Goal: Task Accomplishment & Management: Use online tool/utility

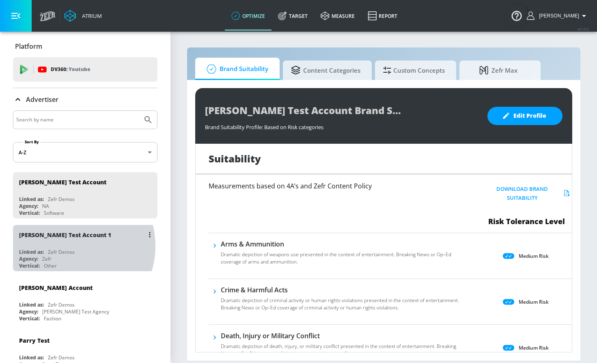
click at [69, 245] on div "[PERSON_NAME] Test Account 1 Linked as: Zefr Demos Agency: Zefr Vertical: Other" at bounding box center [85, 248] width 144 height 46
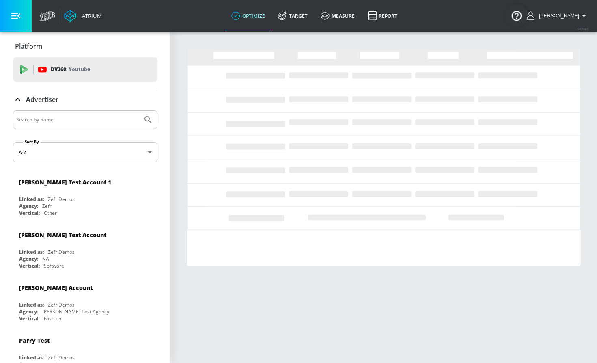
click at [26, 19] on button "button" at bounding box center [16, 16] width 32 height 32
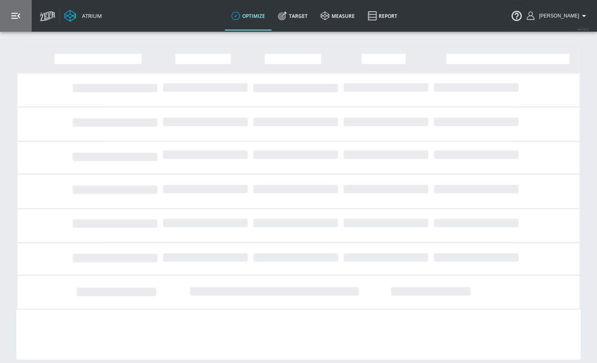
click at [16, 17] on icon "button" at bounding box center [15, 15] width 9 height 9
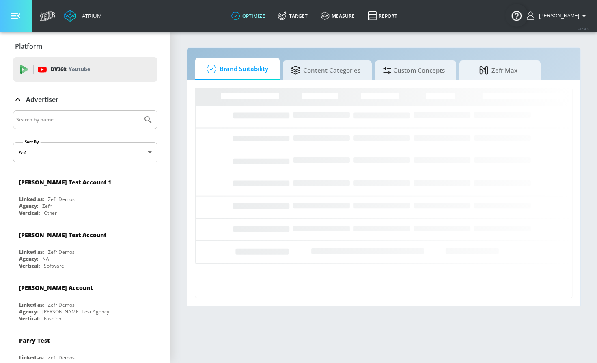
click at [8, 12] on button "button" at bounding box center [16, 16] width 32 height 32
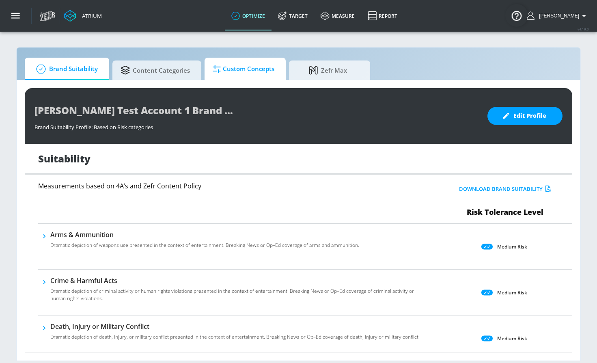
click at [260, 69] on span "Custom Concepts" at bounding box center [244, 68] width 62 height 19
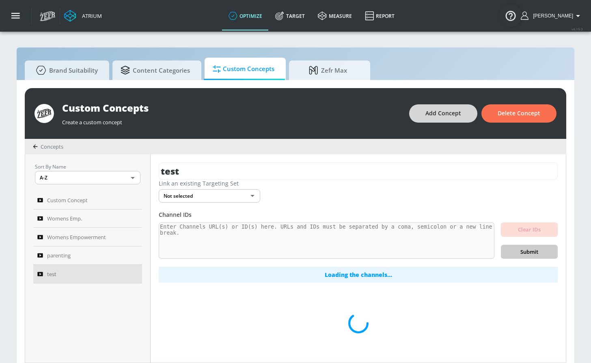
click at [449, 113] on span "Add Concept" at bounding box center [443, 113] width 36 height 10
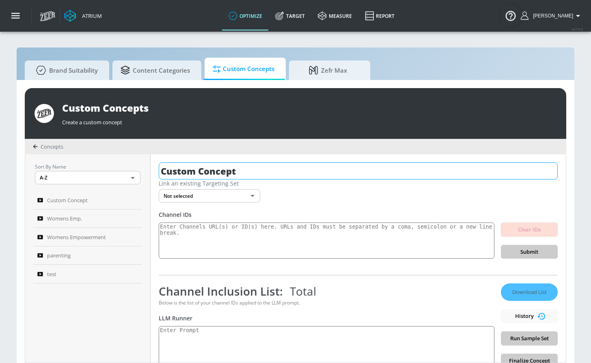
click at [214, 171] on input "Custom Concept" at bounding box center [358, 170] width 399 height 17
type input "women test"
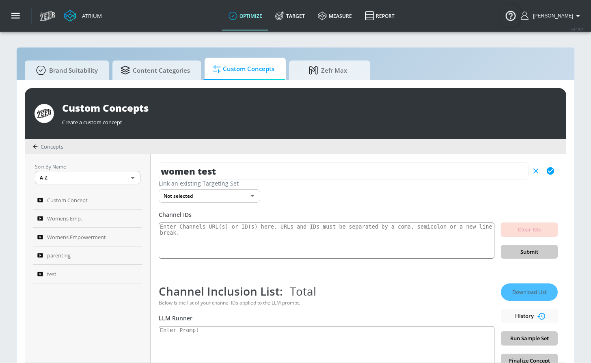
click at [546, 169] on icon "button" at bounding box center [549, 170] width 7 height 7
click at [284, 13] on icon at bounding box center [279, 15] width 9 height 9
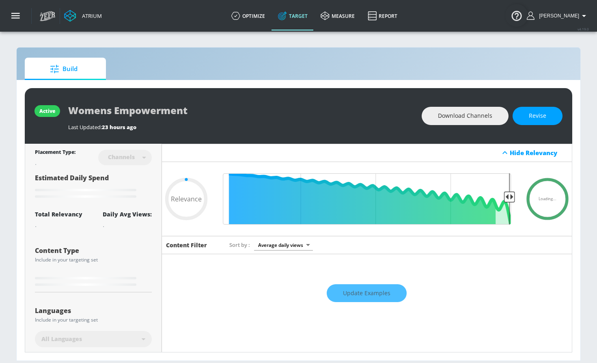
scroll to position [153, 0]
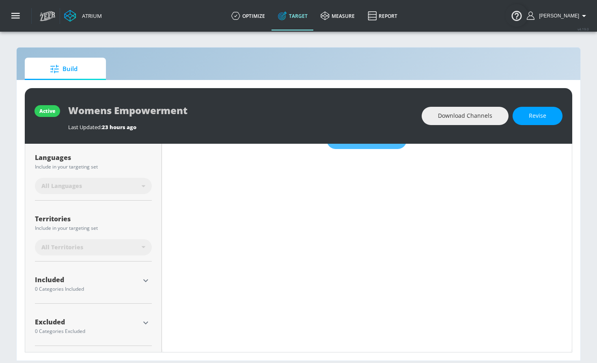
type input "0.6"
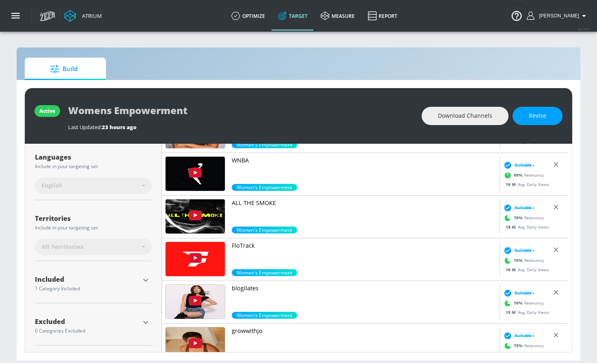
click at [146, 283] on icon "button" at bounding box center [146, 280] width 10 height 10
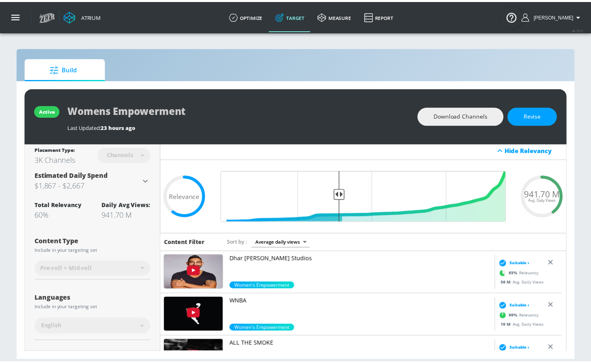
scroll to position [0, 0]
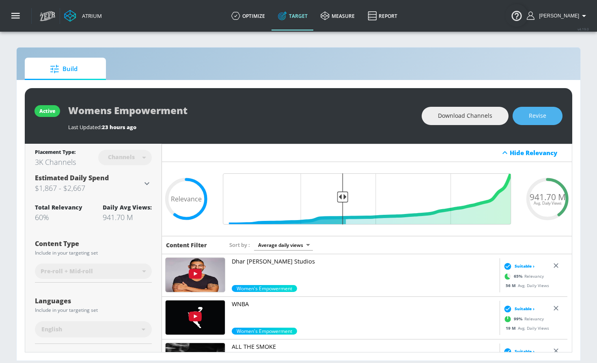
click at [544, 117] on span "Revise" at bounding box center [537, 116] width 17 height 10
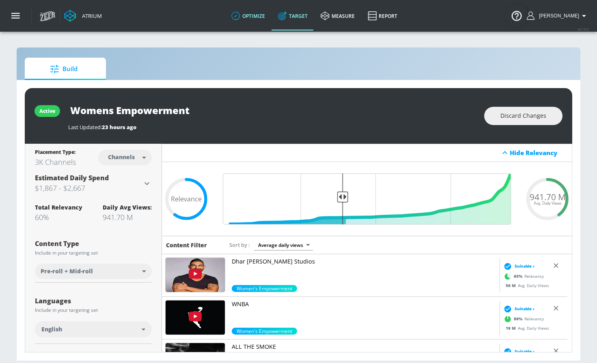
click at [266, 16] on link "optimize" at bounding box center [248, 15] width 47 height 29
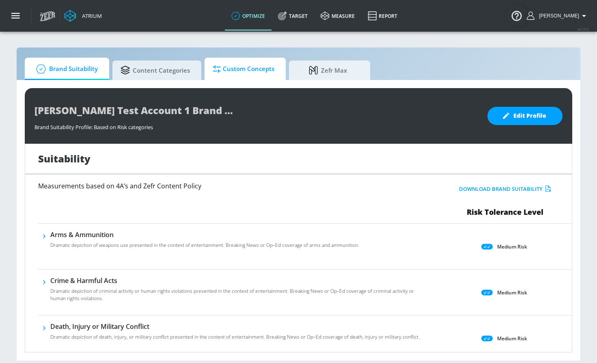
click at [226, 70] on span "Custom Concepts" at bounding box center [244, 68] width 62 height 19
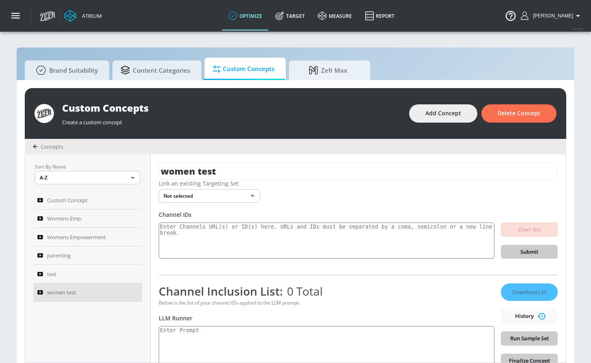
click at [221, 220] on div "Channel IDs Clear IDs Submit" at bounding box center [358, 235] width 399 height 48
click at [254, 241] on textarea at bounding box center [326, 240] width 335 height 37
paste textarea "UCiWPU83VmOXjQ6xY0gIrhIQ (fitness focused) UCFKE7WVJfvaHW5q283SxchA (fitness fo…"
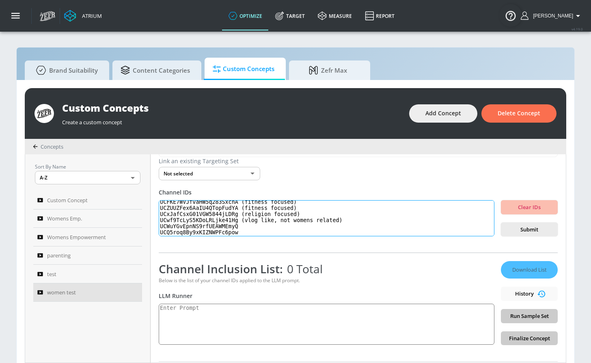
scroll to position [26, 0]
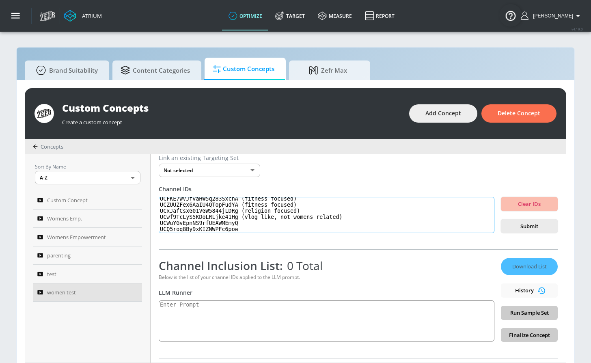
drag, startPoint x: 356, startPoint y: 221, endPoint x: 246, endPoint y: 220, distance: 109.9
click at [245, 220] on textarea "UCiWPU83VmOXjQ6xY0gIrhIQ (fitness focused) UCFKE7WVJfvaHW5q283SxchA (fitness fo…" at bounding box center [326, 215] width 335 height 37
drag, startPoint x: 240, startPoint y: 219, endPoint x: 364, endPoint y: 219, distance: 124.1
click at [364, 219] on textarea "UCiWPU83VmOXjQ6xY0gIrhIQ (fitness focused) UCFKE7WVJfvaHW5q283SxchA (fitness fo…" at bounding box center [326, 215] width 335 height 37
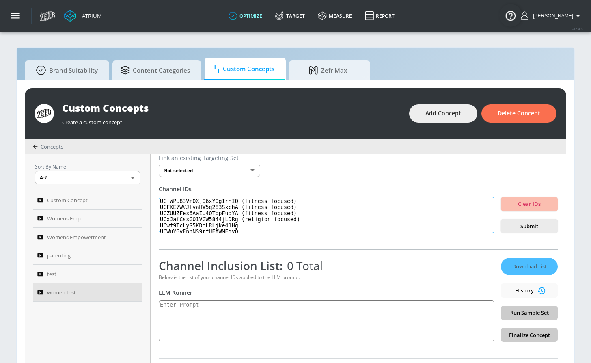
drag, startPoint x: 296, startPoint y: 206, endPoint x: 241, endPoint y: 206, distance: 54.8
click at [241, 206] on textarea "UCiWPU83VmOXjQ6xY0gIrhIQ (fitness focused) UCFKE7WVJfvaHW5q283SxchA (fitness fo…" at bounding box center [326, 215] width 335 height 37
drag, startPoint x: 304, startPoint y: 200, endPoint x: 242, endPoint y: 201, distance: 62.5
click at [242, 201] on textarea "UCiWPU83VmOXjQ6xY0gIrhIQ (fitness focused) UCFKE7WVJfvaHW5q283SxchA UCZUUZFex6A…" at bounding box center [326, 215] width 335 height 37
drag, startPoint x: 303, startPoint y: 214, endPoint x: 241, endPoint y: 214, distance: 62.1
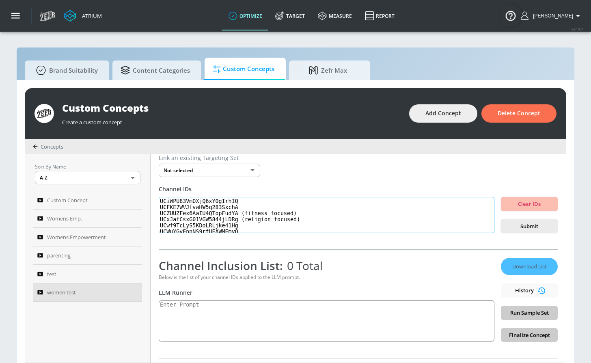
click at [241, 214] on textarea "UCiWPU83VmOXjQ6xY0gIrhIQ UCFKE7WVJfvaHW5q283SxchA UCZUUZFex6AaIU4QTopFudYA (fit…" at bounding box center [326, 215] width 335 height 37
drag, startPoint x: 292, startPoint y: 224, endPoint x: 244, endPoint y: 224, distance: 47.9
click at [244, 224] on textarea "UCiWPU83VmOXjQ6xY0gIrhIQ UCFKE7WVJfvaHW5q283SxchA UCZUUZFex6AaIU4QTopFudYA UCxJ…" at bounding box center [326, 215] width 335 height 37
drag, startPoint x: 241, startPoint y: 220, endPoint x: 316, endPoint y: 220, distance: 75.1
click at [308, 220] on textarea "UCiWPU83VmOXjQ6xY0gIrhIQ UCFKE7WVJfvaHW5q283SxchA UCZUUZFex6AaIU4QTopFudYA UCxJ…" at bounding box center [326, 215] width 335 height 37
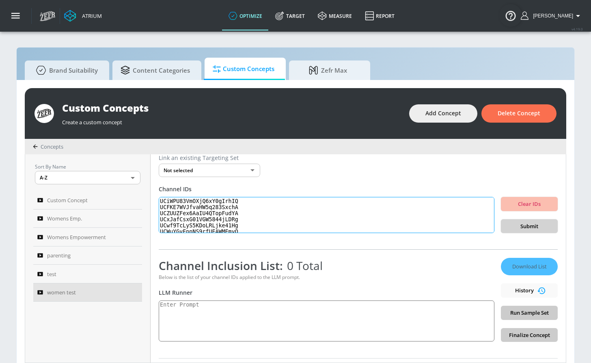
type textarea "UCiWPU83VmOXjQ6xY0gIrhIQ UCFKE7WVJfvaHW5q283SxchA UCZUUZFex6AaIU4QTopFudYA UCxJ…"
click at [520, 224] on span "Submit" at bounding box center [529, 225] width 44 height 9
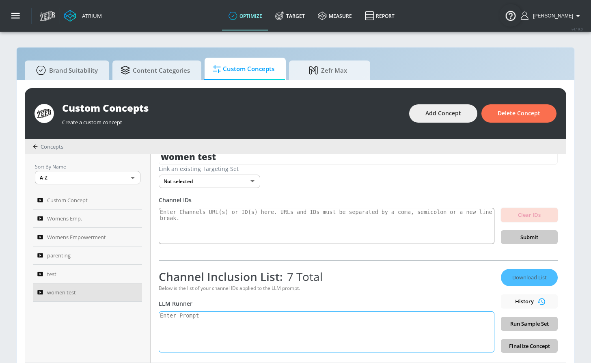
scroll to position [15, 0]
drag, startPoint x: 197, startPoint y: 319, endPoint x: 185, endPoint y: 313, distance: 13.1
click at [196, 321] on textarea at bounding box center [326, 331] width 335 height 41
paste textarea "Women’s empowerment is the promotion of a [DEMOGRAPHIC_DATA]’s self-worth, auto…"
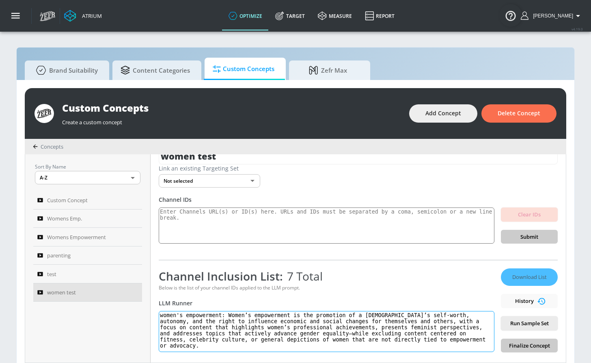
click at [164, 314] on textarea "women's empowerment: Women’s empowerment is the promotion of a [DEMOGRAPHIC_DAT…" at bounding box center [326, 331] width 335 height 41
click at [189, 316] on textarea "Women's empowerment: Women’s empowerment is the promotion of a [DEMOGRAPHIC_DAT…" at bounding box center [326, 331] width 335 height 41
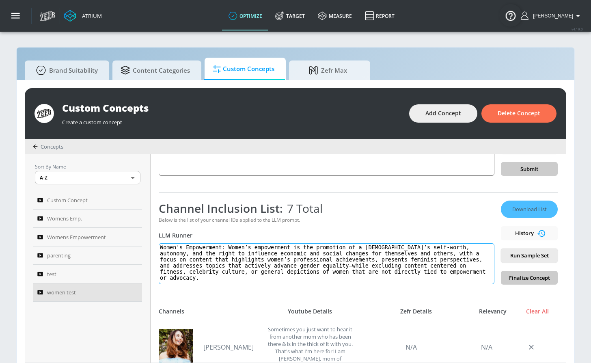
scroll to position [86, 0]
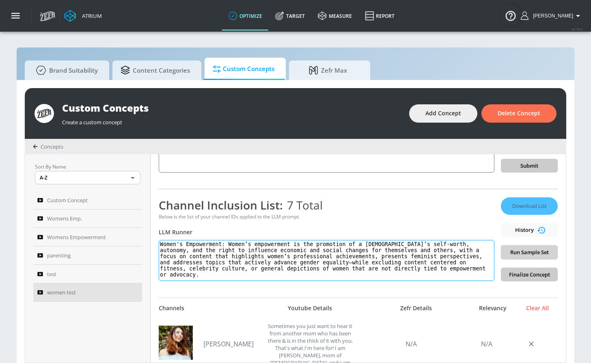
type textarea "Women's Empowerment: Women’s empowerment is the promotion of a [DEMOGRAPHIC_DAT…"
click at [532, 250] on span "Run Sample Set" at bounding box center [529, 251] width 44 height 9
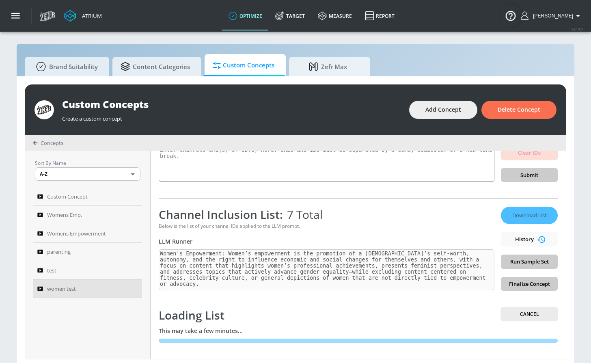
scroll to position [9, 0]
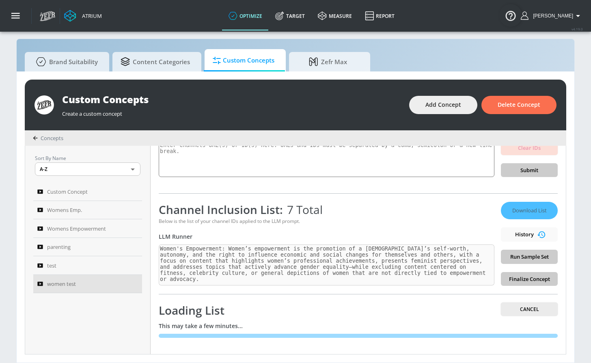
click at [389, 222] on div "Channel Inclusion List: 7 Total Below is the list of your channel IDs applied t…" at bounding box center [326, 244] width 335 height 84
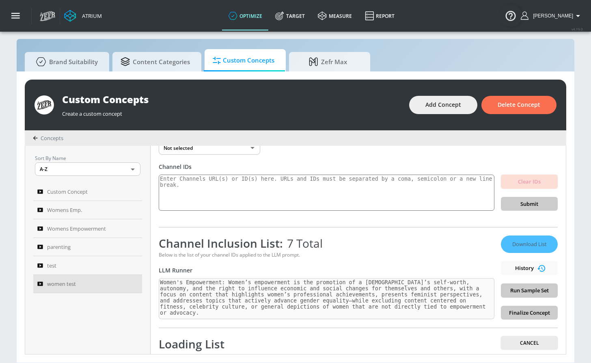
scroll to position [73, 0]
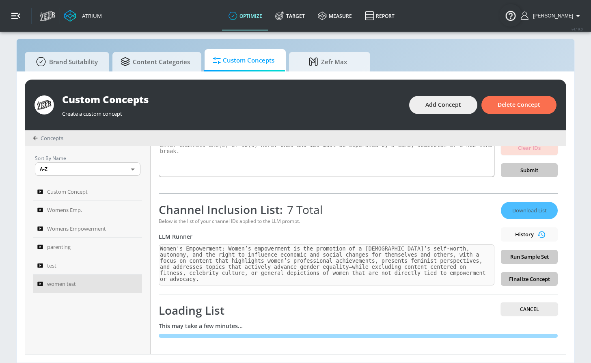
click at [9, 11] on button "button" at bounding box center [16, 16] width 32 height 32
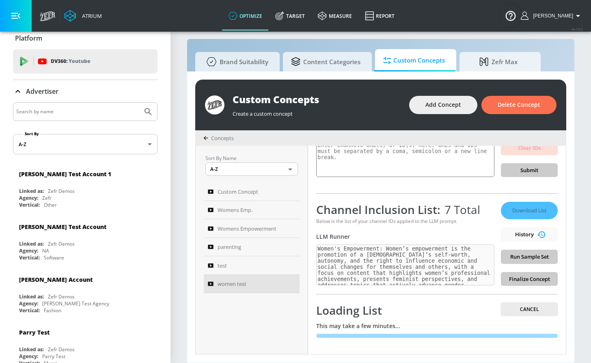
scroll to position [9, 0]
click at [28, 17] on button "button" at bounding box center [16, 16] width 32 height 32
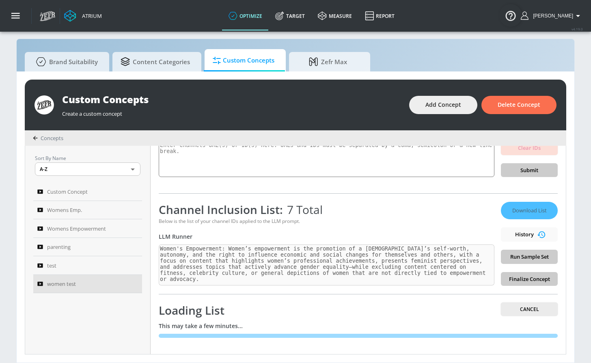
click at [311, 26] on link "Target" at bounding box center [290, 15] width 43 height 29
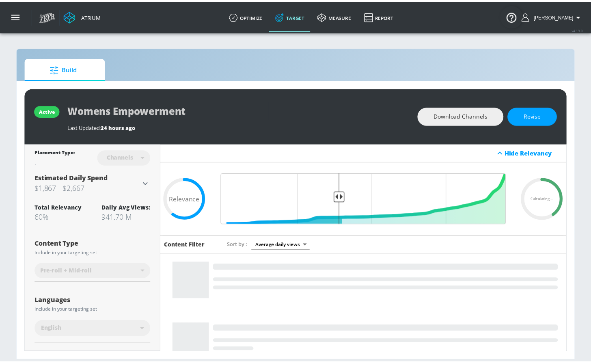
scroll to position [191, 0]
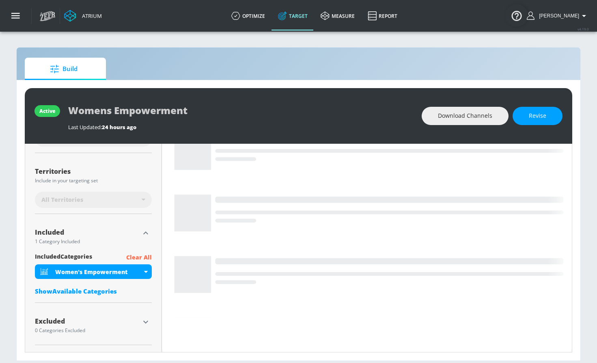
drag, startPoint x: 256, startPoint y: 21, endPoint x: 284, endPoint y: 49, distance: 40.2
click at [256, 21] on link "optimize" at bounding box center [248, 15] width 47 height 29
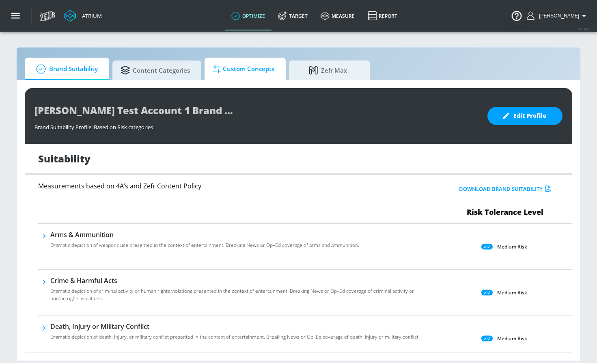
click at [245, 73] on span "Custom Concepts" at bounding box center [244, 68] width 62 height 19
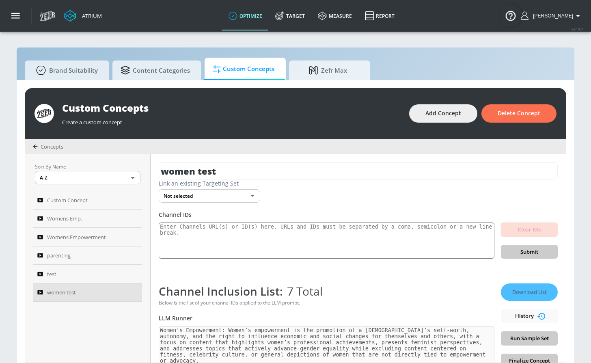
click at [336, 195] on div "Link an existing Targeting Set Not selected none ​" at bounding box center [358, 190] width 399 height 23
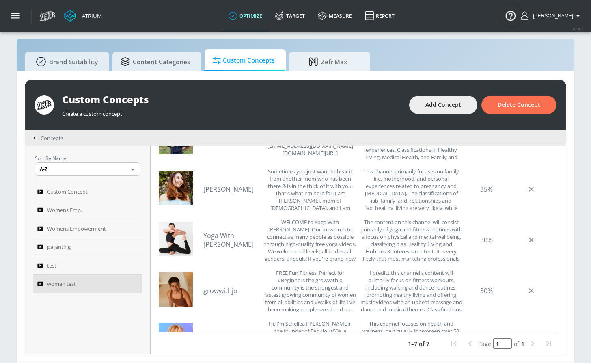
scroll to position [119, 0]
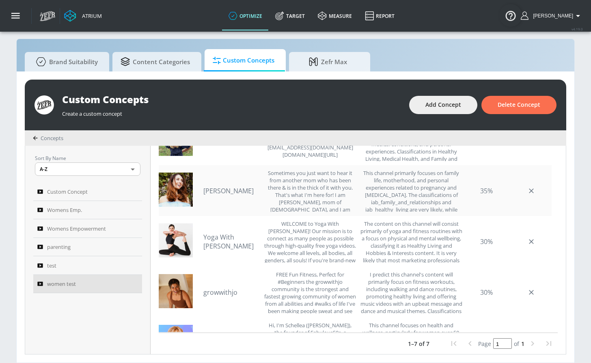
click at [218, 188] on link "[PERSON_NAME]" at bounding box center [231, 190] width 57 height 9
click at [218, 189] on link "[PERSON_NAME]" at bounding box center [231, 190] width 57 height 9
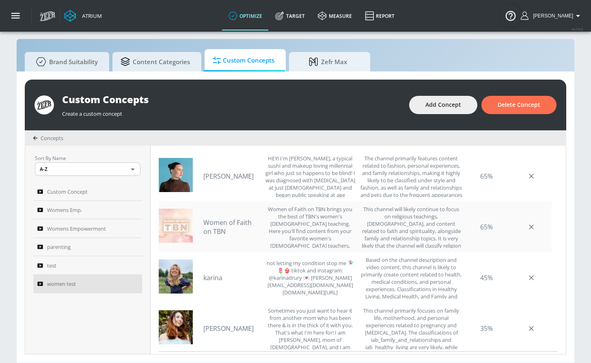
scroll to position [244, 0]
click at [224, 178] on link "[PERSON_NAME]" at bounding box center [231, 176] width 57 height 9
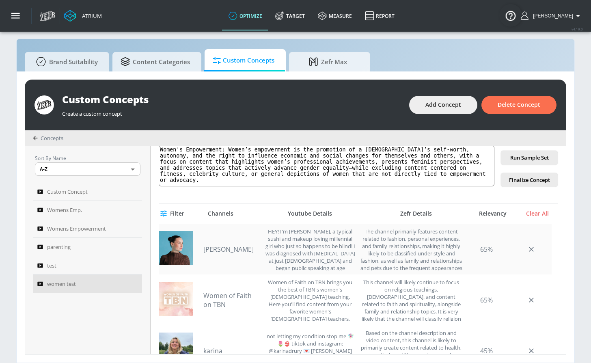
scroll to position [175, 0]
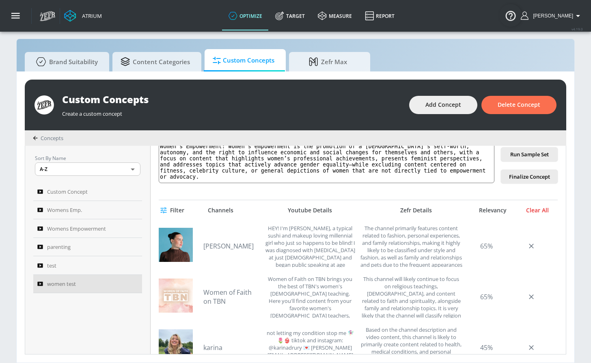
click at [527, 211] on div "Clear All" at bounding box center [537, 209] width 41 height 7
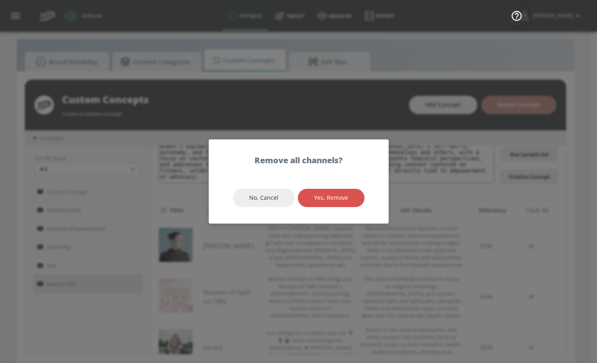
click at [334, 200] on span "Yes, Remove" at bounding box center [331, 198] width 34 height 10
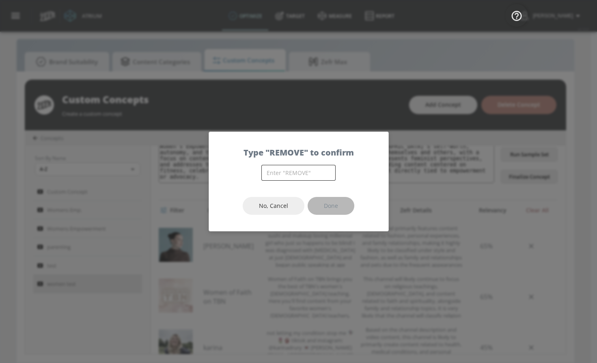
click at [303, 165] on input "text" at bounding box center [298, 173] width 74 height 16
type input "REMOVE"
click at [328, 204] on span "Done" at bounding box center [331, 206] width 14 height 10
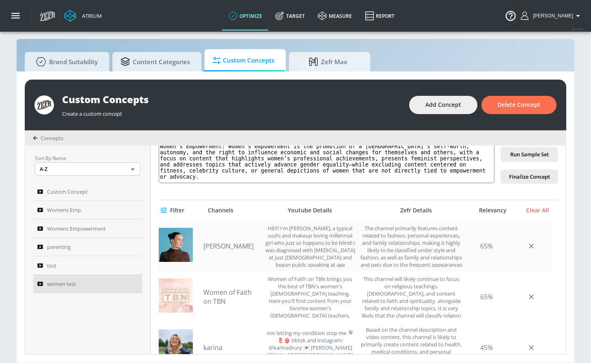
scroll to position [0, 0]
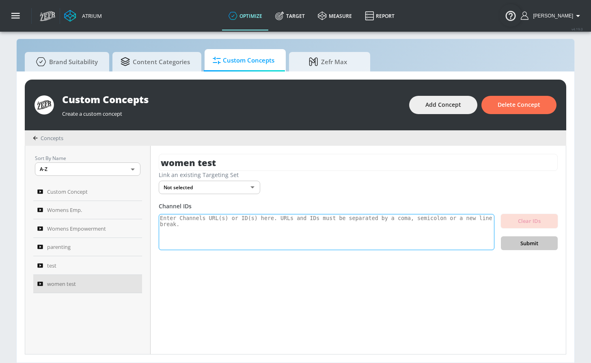
click at [313, 221] on textarea at bounding box center [326, 232] width 335 height 37
paste textarea "UCKIC4SGcwcgYPAh1DYp9yBQ UCrb9ObXT3jlOFG2VWlFIU6w UCLFvx0xI-C6tHjv0dp1eXfA UC1r…"
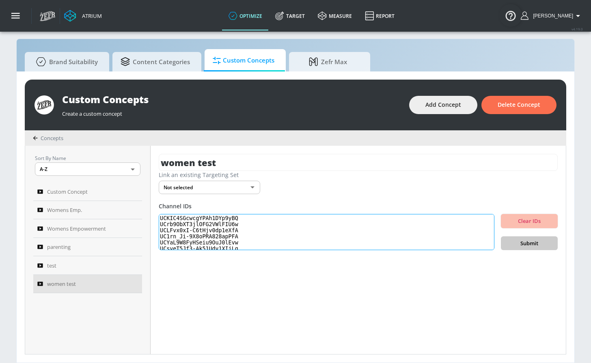
scroll to position [9, 0]
type textarea "UCKIC4SGcwcgYPAh1DYp9yBQ UCrb9ObXT3jlOFG2VWlFIU6w UCLFvx0xI-C6tHjv0dp1eXfA UC1r…"
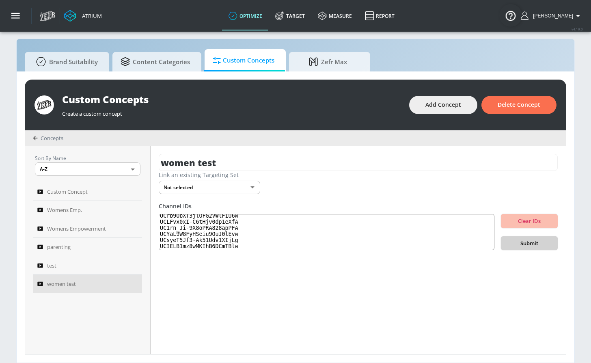
click at [529, 245] on span "Submit" at bounding box center [529, 243] width 44 height 9
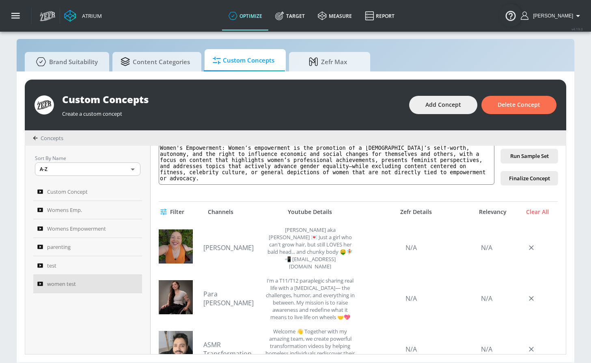
scroll to position [91, 0]
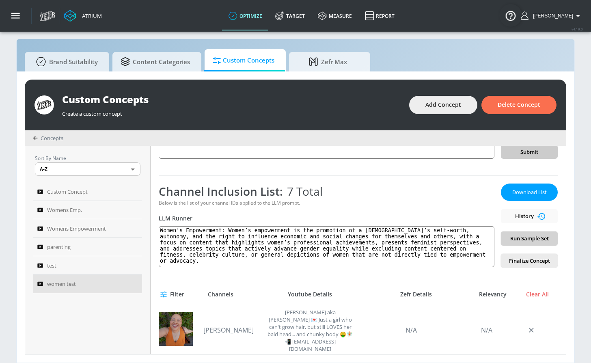
click at [533, 237] on span "Run Sample Set" at bounding box center [529, 238] width 44 height 9
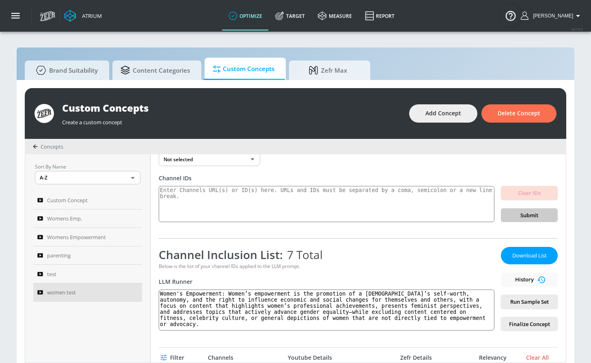
scroll to position [37, 0]
click at [530, 355] on div "Clear All" at bounding box center [537, 356] width 41 height 7
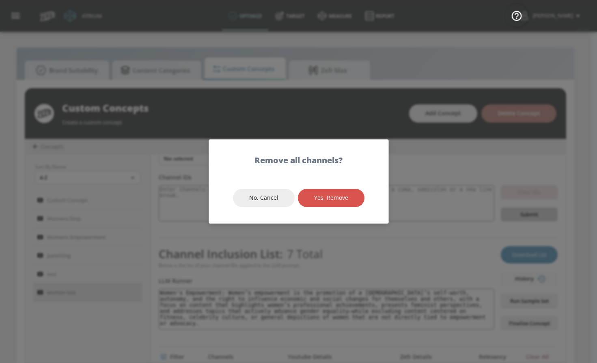
click at [345, 198] on span "Yes, Remove" at bounding box center [331, 198] width 34 height 10
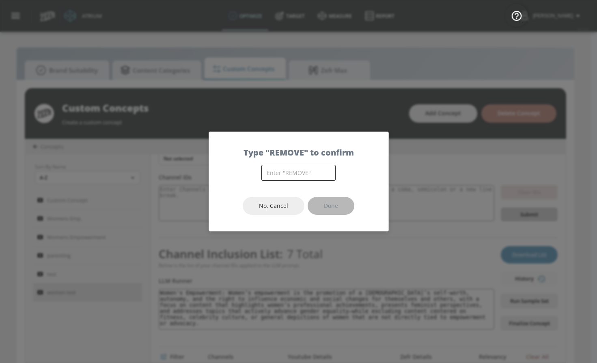
click at [289, 176] on input "text" at bounding box center [298, 173] width 74 height 16
click at [329, 171] on input "remove" at bounding box center [298, 173] width 74 height 16
type input "REMOVE"
click at [341, 209] on button "Done" at bounding box center [331, 206] width 47 height 18
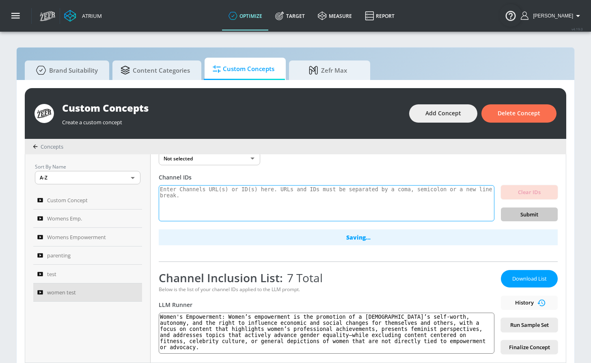
scroll to position [0, 0]
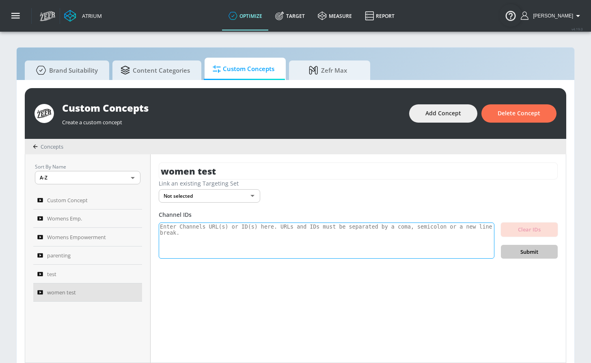
click at [394, 243] on textarea at bounding box center [326, 240] width 335 height 37
paste textarea "UCb7qR-onnkuVTnb3GPkM3gQ UCAk_loXdoKqPXwnTMmCuDeQ UC1BUEiSgQP0jxI0rOsgppgg UCuh…"
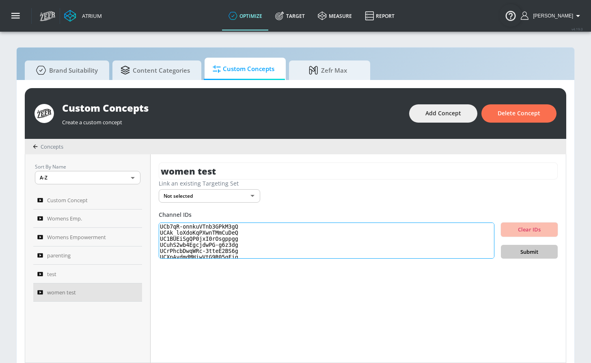
scroll to position [28, 0]
type textarea "UCb7qR-onnkuVTnb3GPkM3gQ UCAk_loXdoKqPXwnTMmCuDeQ UC1BUEiSgQP0jxI0rOsgppgg UCuh…"
click at [518, 252] on span "Submit" at bounding box center [529, 251] width 44 height 9
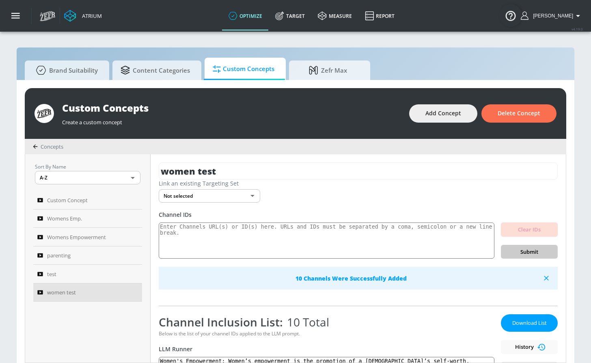
scroll to position [77, 0]
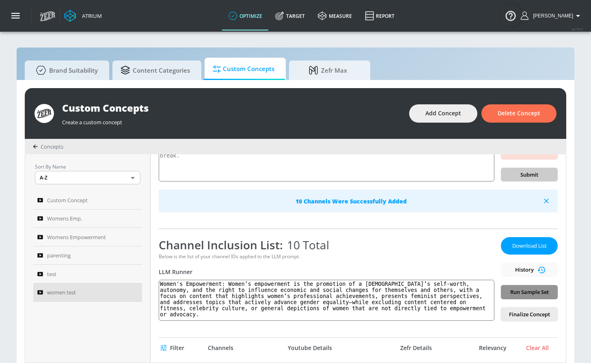
click at [516, 295] on span "Run Sample Set" at bounding box center [529, 291] width 44 height 9
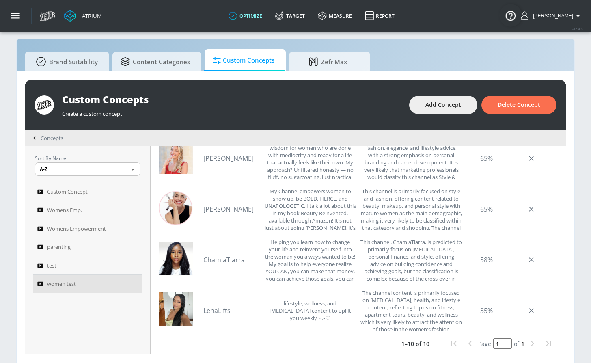
scroll to position [307, 0]
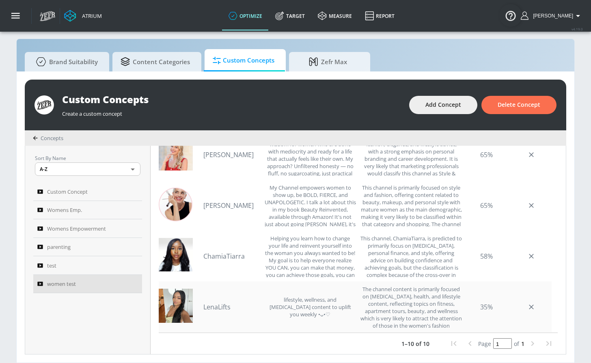
click at [216, 305] on link "LenaLifts" at bounding box center [231, 306] width 57 height 9
click at [226, 254] on link "ChamiaTiarra" at bounding box center [231, 256] width 57 height 9
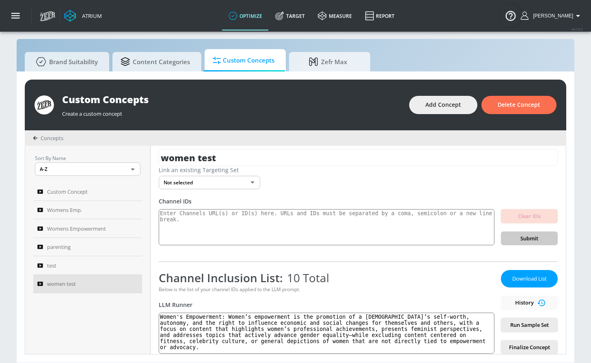
scroll to position [17, 0]
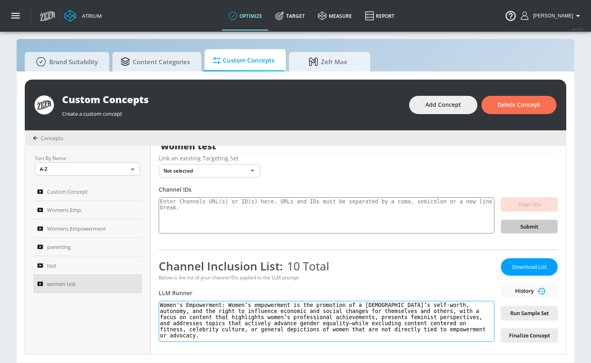
drag, startPoint x: 227, startPoint y: 304, endPoint x: 274, endPoint y: 338, distance: 57.5
click at [273, 338] on textarea "Women's Empowerment: Women’s empowerment is the promotion of a [DEMOGRAPHIC_DAT…" at bounding box center [326, 321] width 335 height 41
paste textarea "ability to influence economic and social change through content created by wome…"
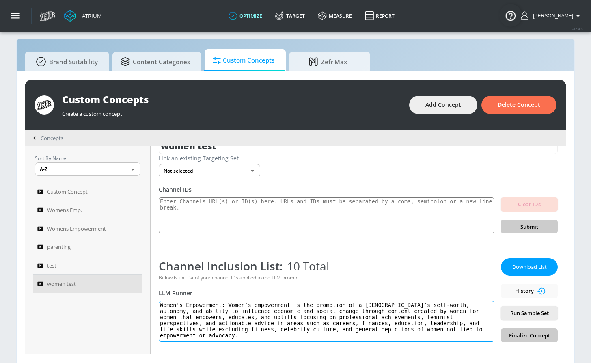
scroll to position [0, 0]
click at [519, 319] on button "Run Sample Set" at bounding box center [529, 313] width 57 height 14
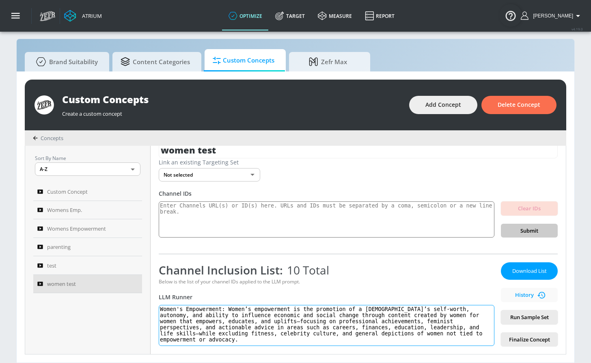
scroll to position [67, 0]
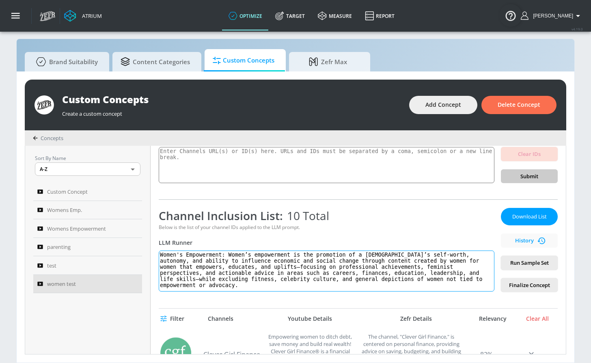
drag, startPoint x: 229, startPoint y: 254, endPoint x: 245, endPoint y: 305, distance: 53.5
click at [245, 306] on div "women test Link an existing Targeting Set Not selected none ​ Channel IDs Clear…" at bounding box center [358, 250] width 415 height 208
paste textarea "can be defined as the promotion of a [DEMOGRAPHIC_DATA]’s self-worth, autonomy,…"
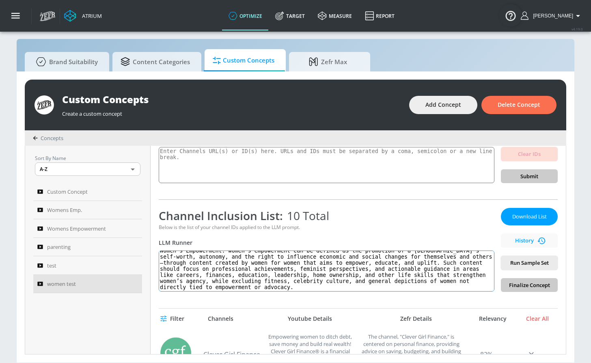
scroll to position [5, 0]
type textarea "Women's Empowerment: Women’s empowerment can be defined as the promotion of a […"
click at [515, 265] on span "Run Sample Set" at bounding box center [529, 262] width 44 height 9
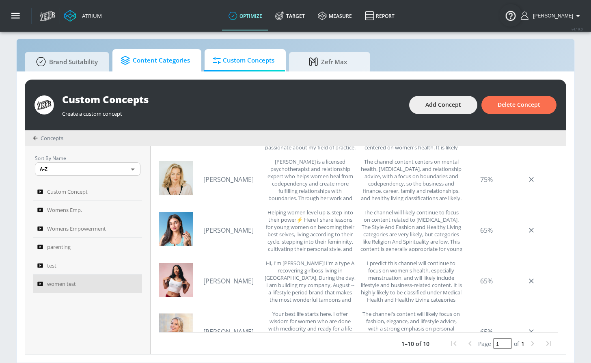
scroll to position [122, 0]
